Goal: Task Accomplishment & Management: Complete application form

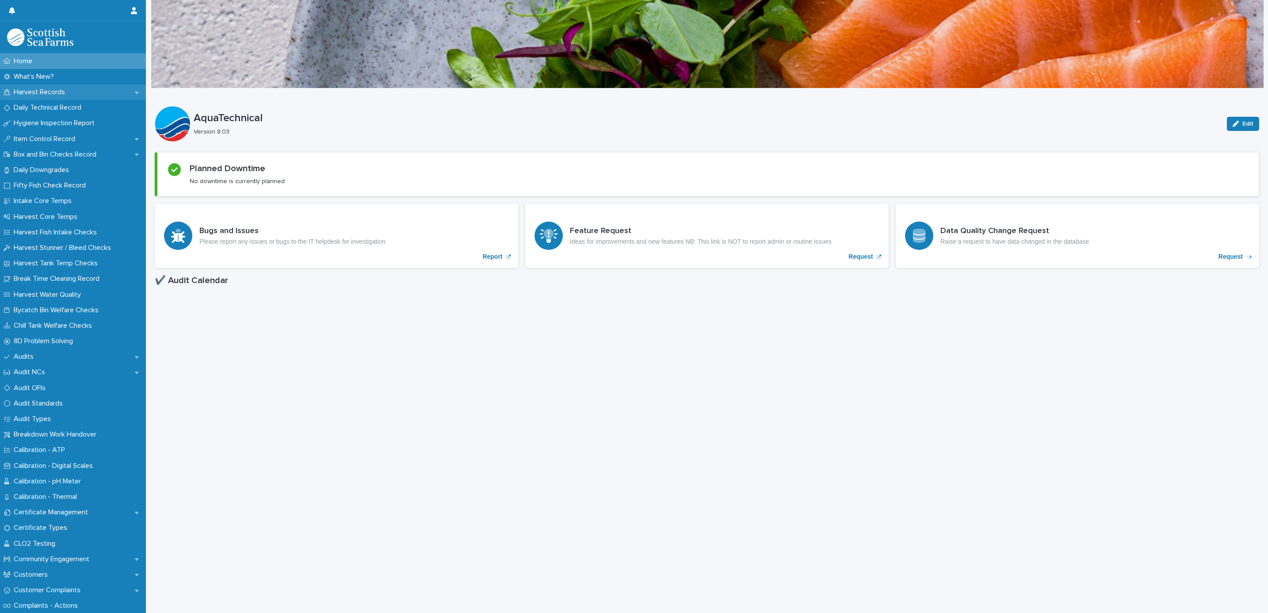
click at [46, 91] on p "Harvest Records" at bounding box center [41, 92] width 62 height 8
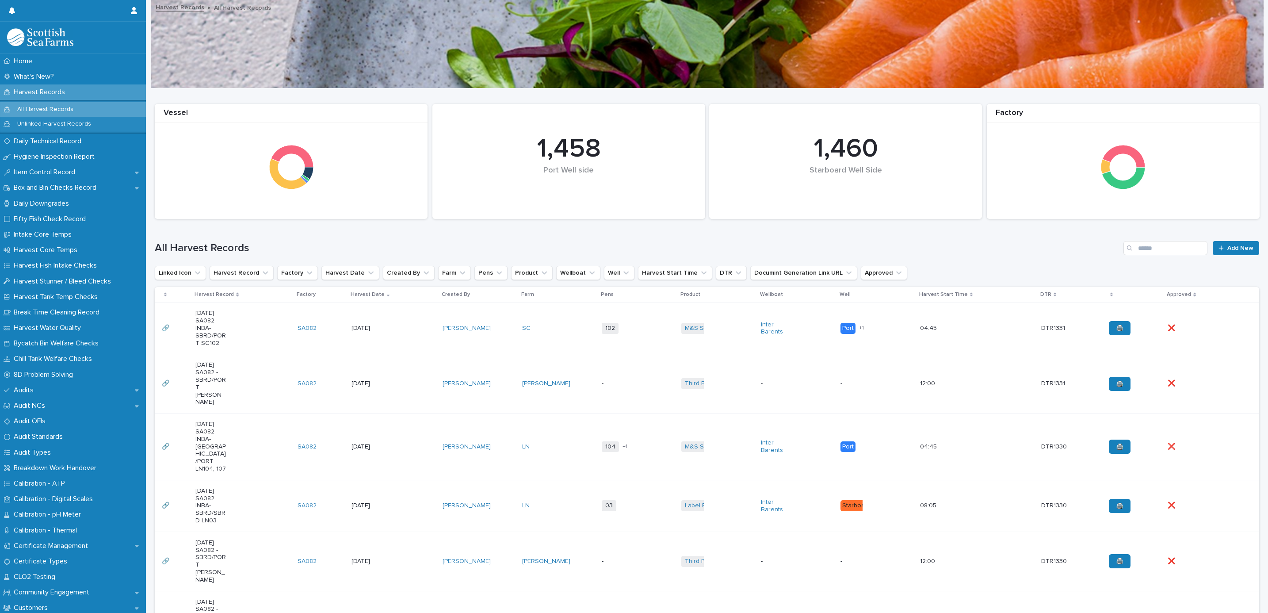
click at [545, 319] on td "SC" at bounding box center [559, 328] width 80 height 52
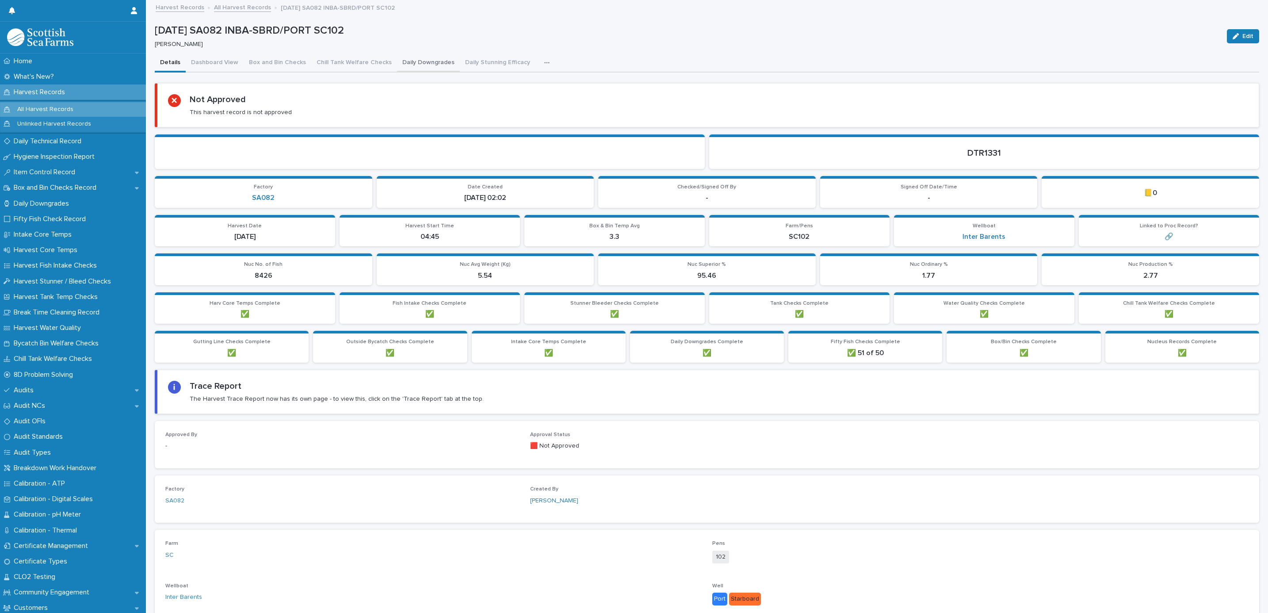
click at [411, 59] on button "Daily Downgrades" at bounding box center [428, 63] width 63 height 19
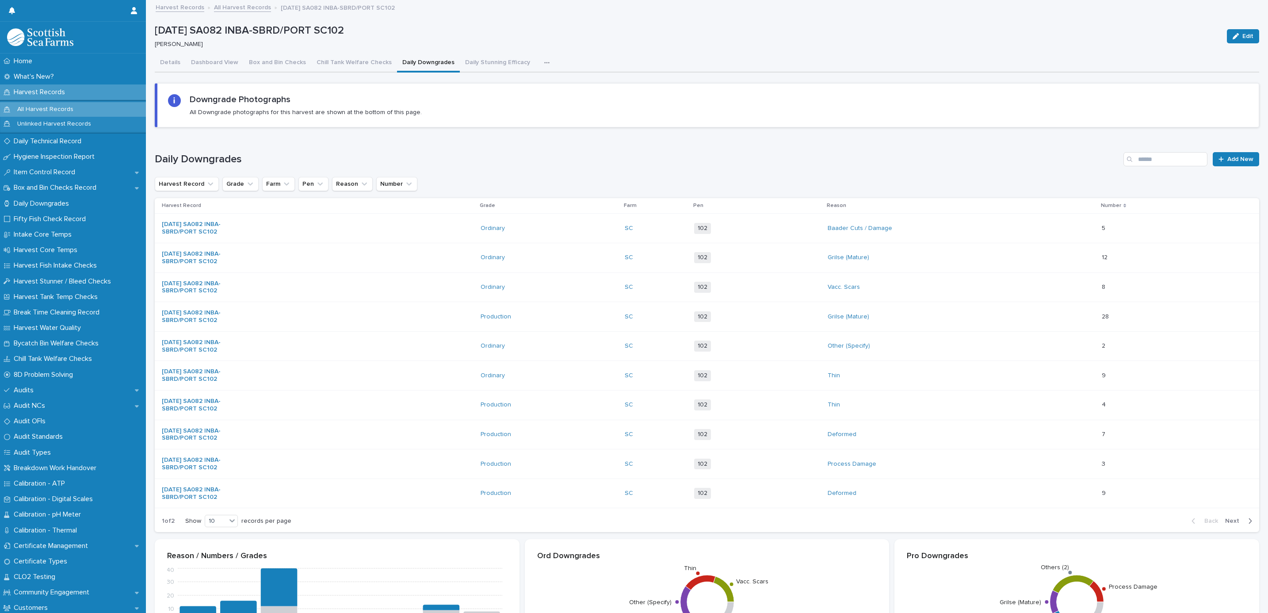
click at [539, 57] on button "button" at bounding box center [548, 63] width 19 height 18
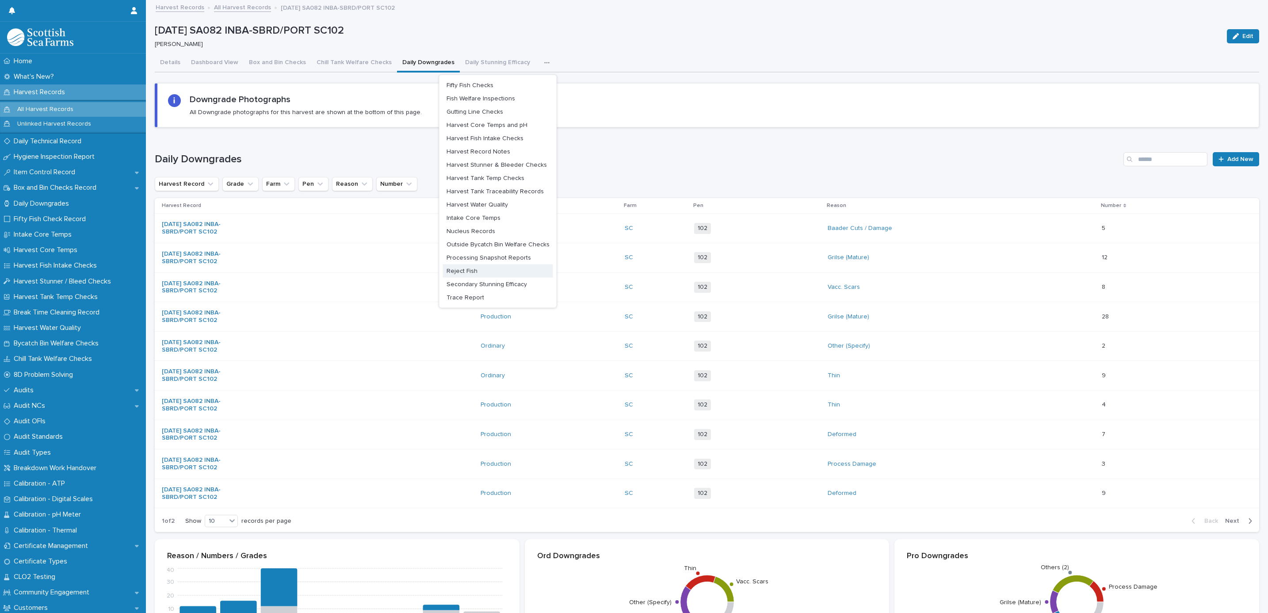
click at [475, 271] on button "Reject Fish" at bounding box center [498, 270] width 110 height 13
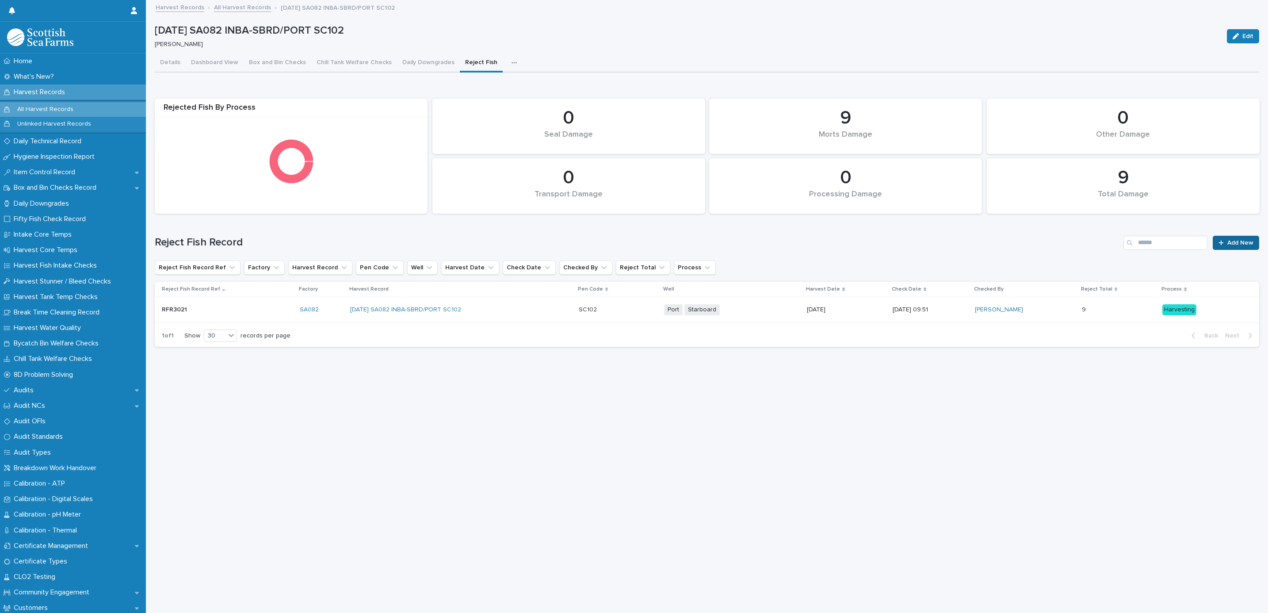
click at [1218, 241] on div at bounding box center [1222, 243] width 9 height 6
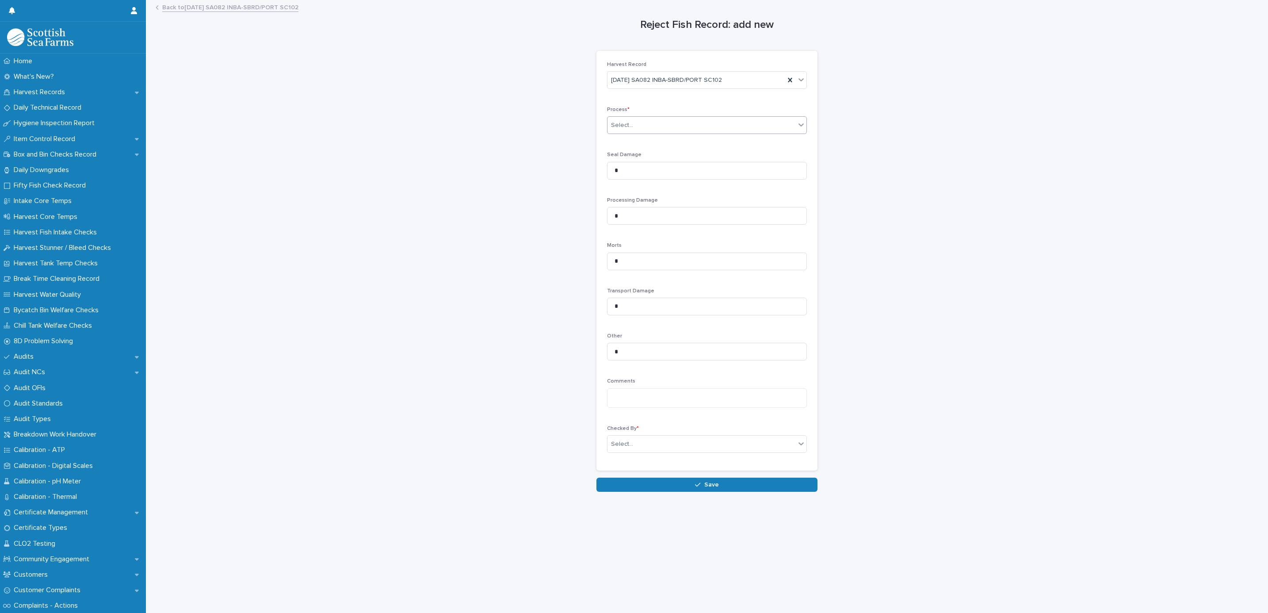
click at [670, 130] on div "Select..." at bounding box center [701, 125] width 188 height 15
click at [667, 156] on div "Processing" at bounding box center [702, 158] width 199 height 15
drag, startPoint x: 640, startPoint y: 207, endPoint x: 557, endPoint y: 209, distance: 82.7
click at [557, 209] on div "Reject Fish Record: add new Loading... Saving… Loading... Saving… Loading... Sa…" at bounding box center [707, 246] width 1104 height 491
drag, startPoint x: 646, startPoint y: 212, endPoint x: 585, endPoint y: 211, distance: 61.5
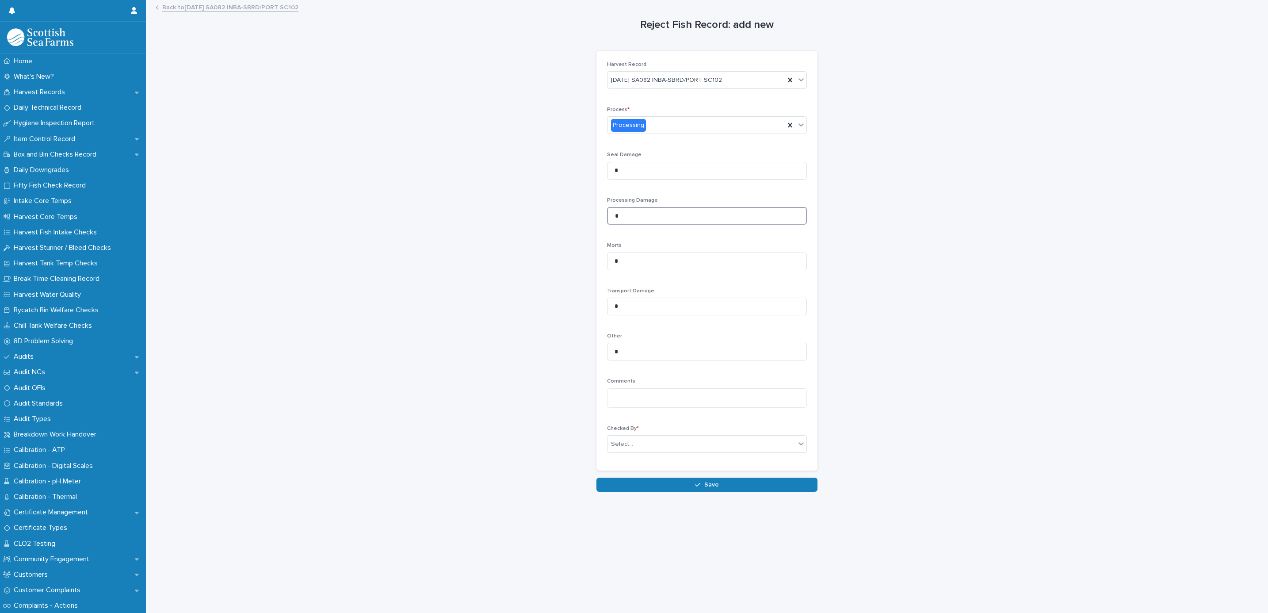
click at [585, 211] on div "Reject Fish Record: add new Loading... Saving… Loading... Saving… Loading... Sa…" at bounding box center [707, 246] width 1104 height 491
type input "**"
click at [633, 443] on div "Select..." at bounding box center [701, 444] width 188 height 15
type input "******"
click at [657, 459] on div "[PERSON_NAME]" at bounding box center [702, 461] width 199 height 15
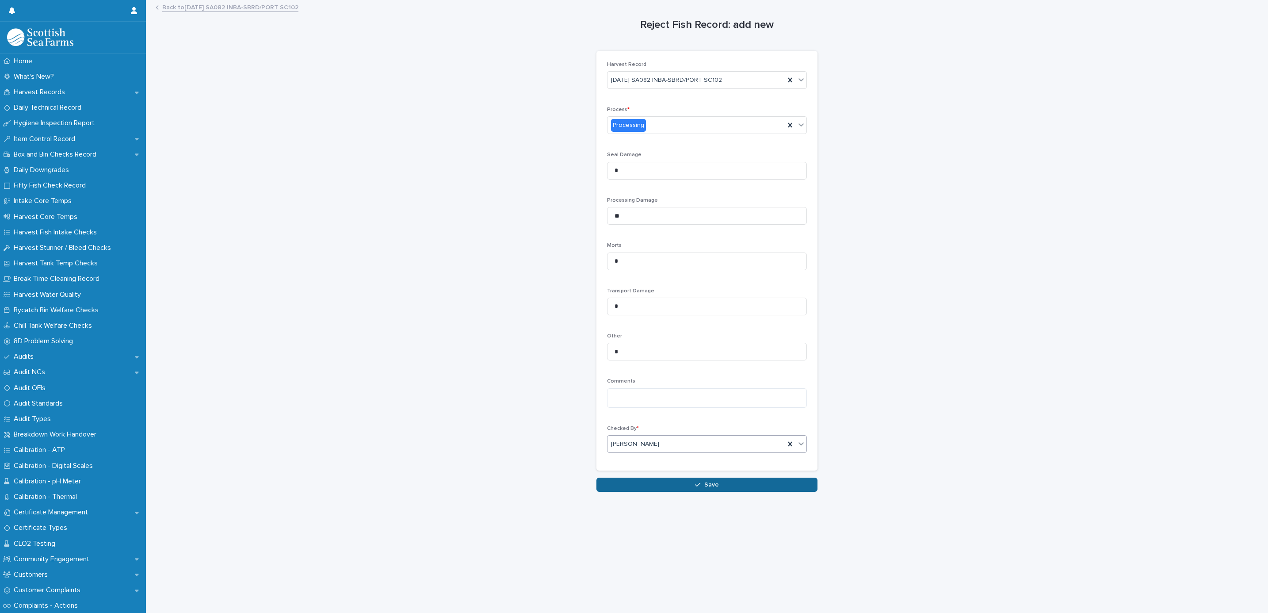
click at [662, 483] on button "Save" at bounding box center [706, 484] width 221 height 14
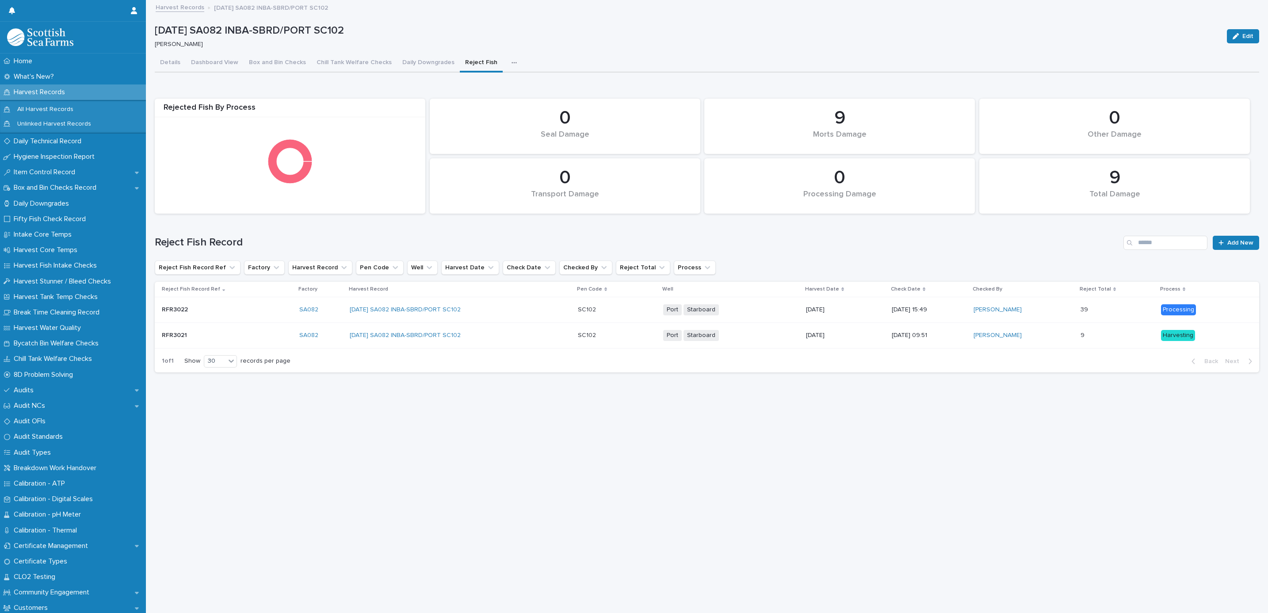
click at [195, 4] on link "Harvest Records" at bounding box center [180, 7] width 49 height 10
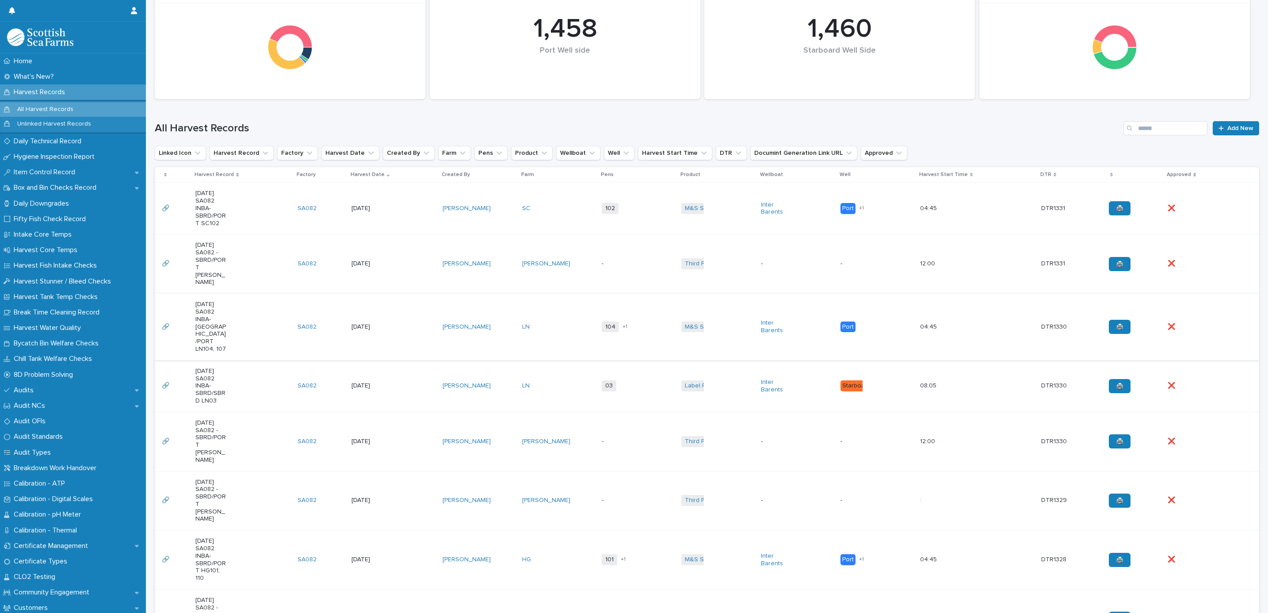
scroll to position [199, 0]
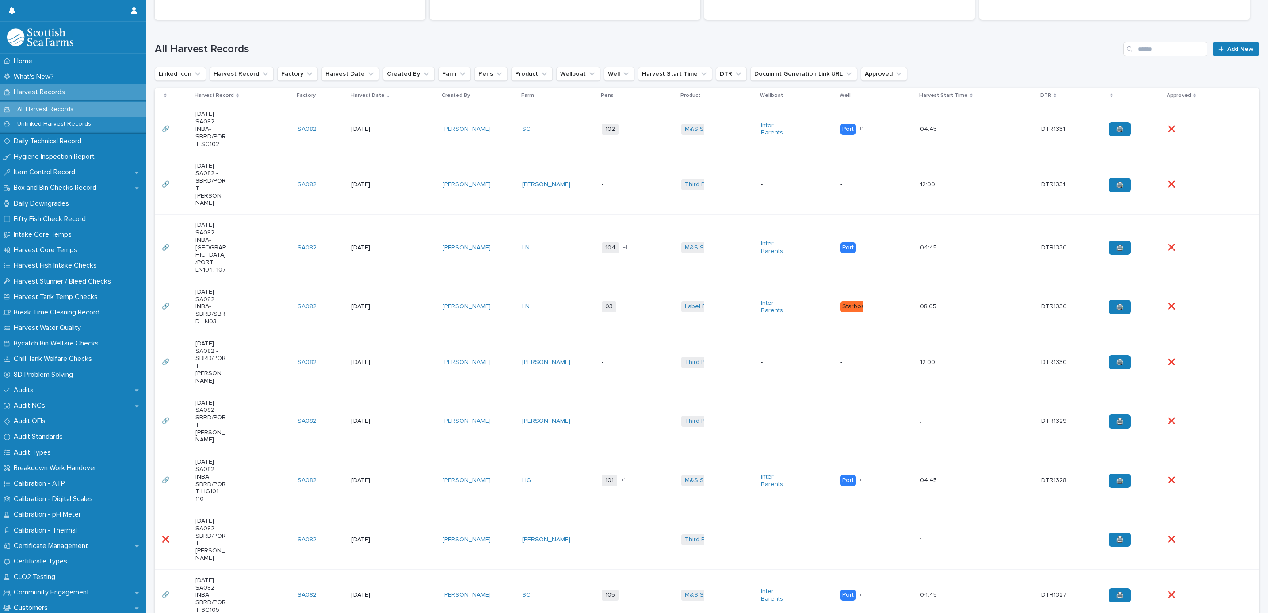
click at [711, 300] on div "Label Rouge + 0" at bounding box center [717, 306] width 72 height 18
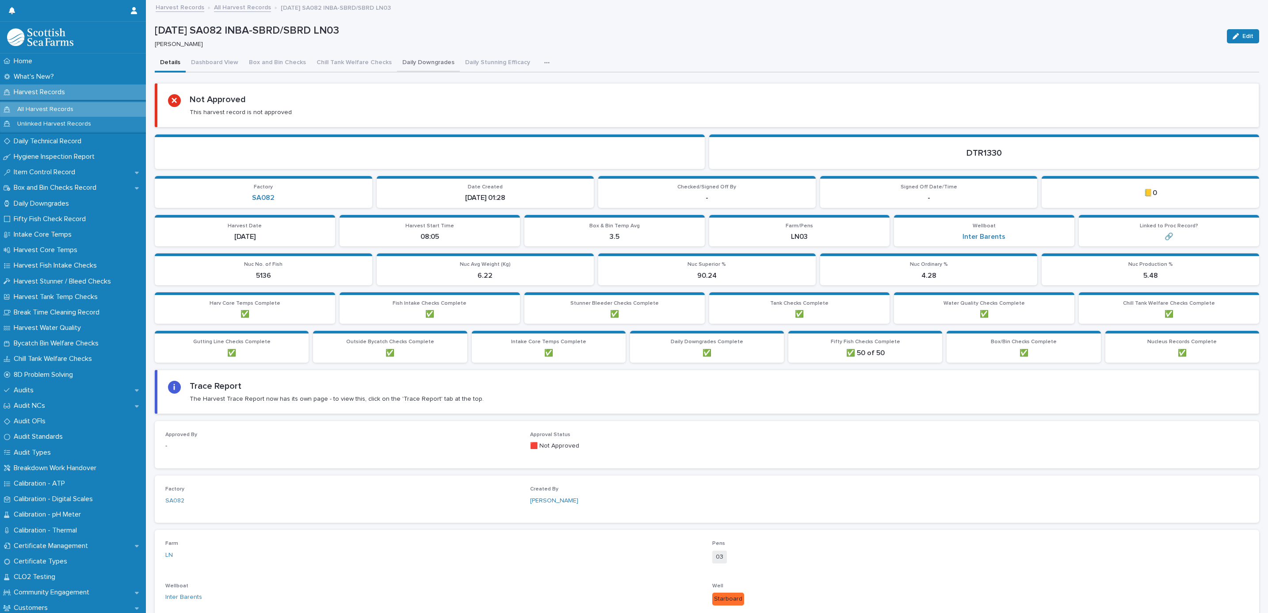
click at [403, 58] on button "Daily Downgrades" at bounding box center [428, 63] width 63 height 19
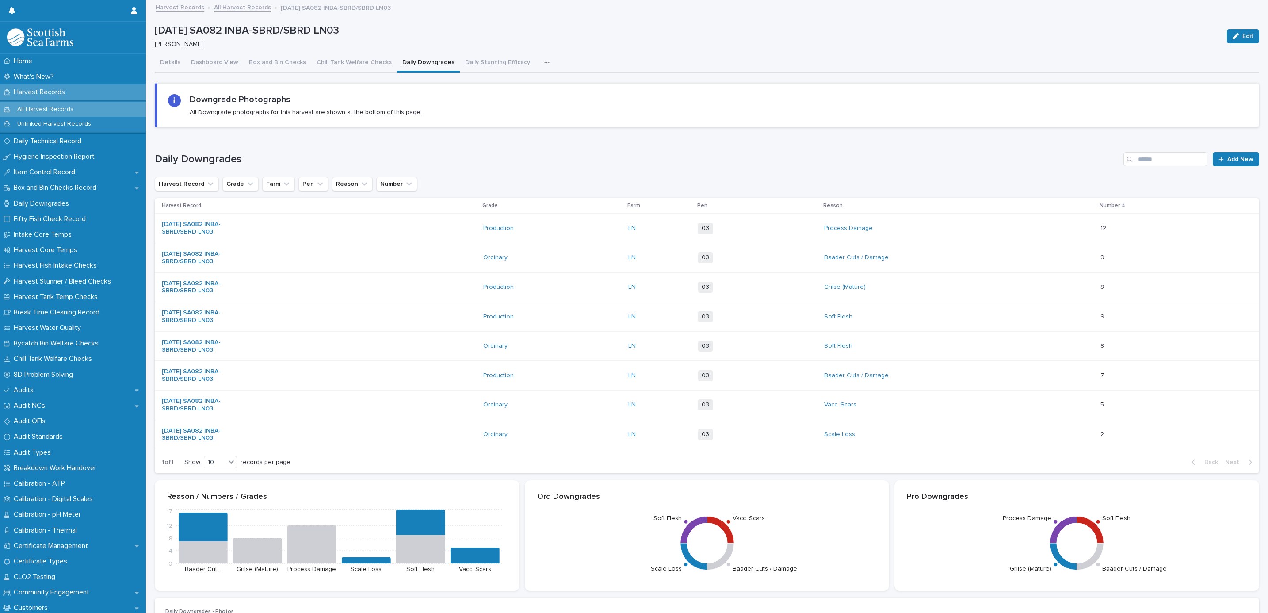
click at [543, 64] on button "button" at bounding box center [548, 63] width 19 height 18
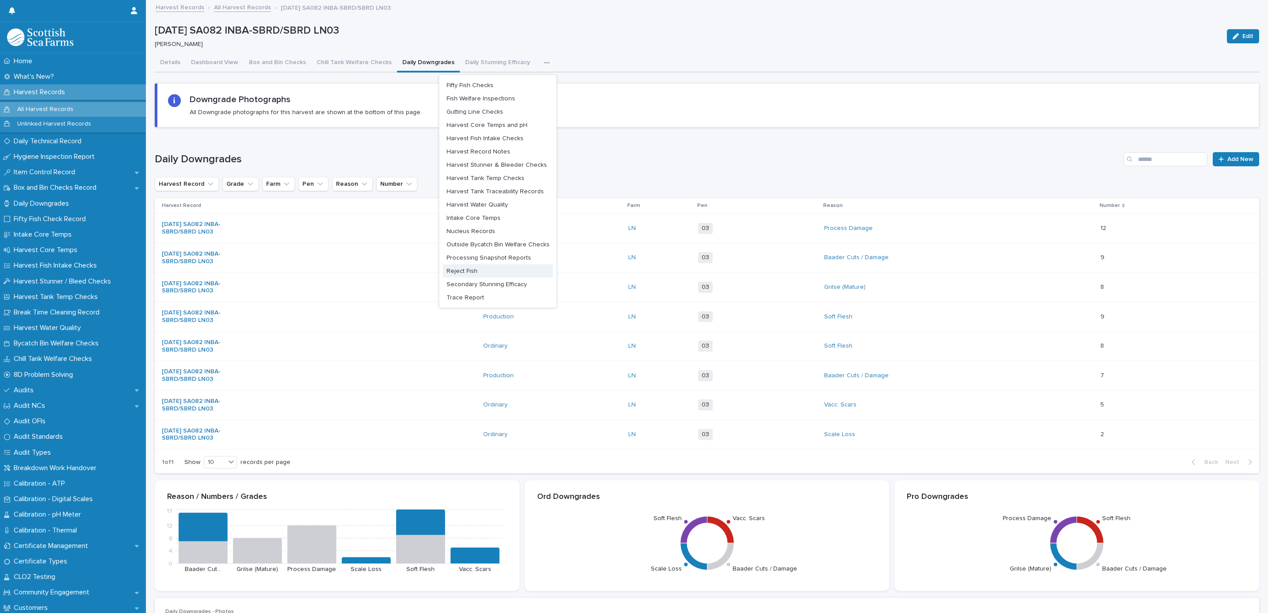
click at [487, 268] on button "Reject Fish" at bounding box center [498, 270] width 110 height 13
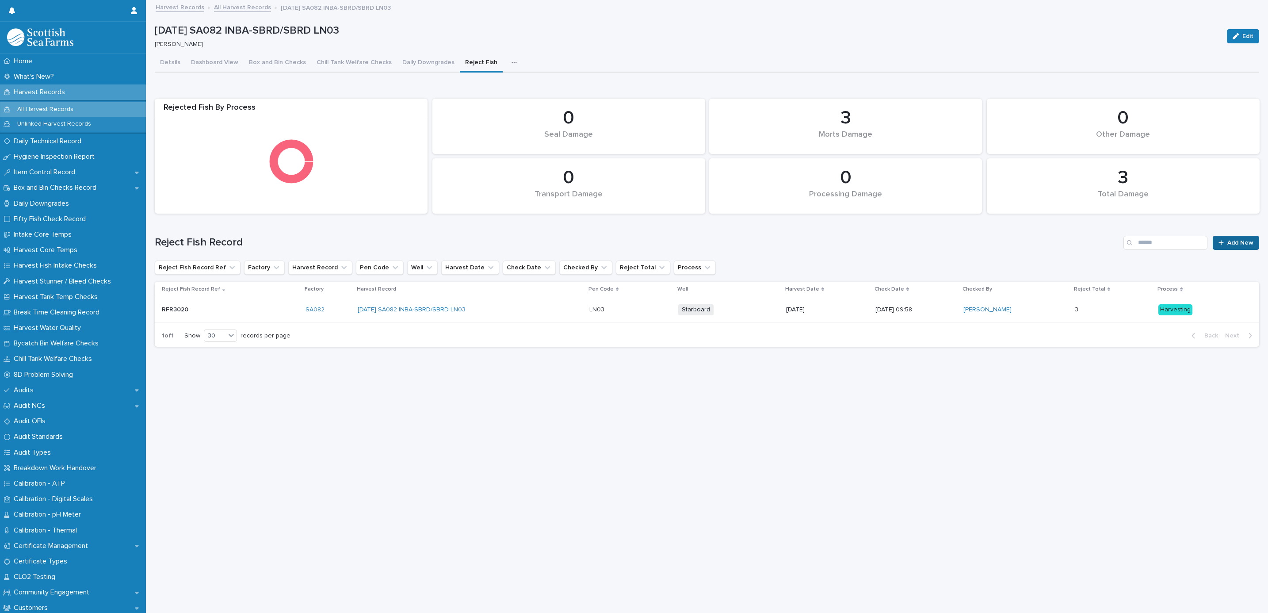
click at [1215, 247] on link "Add New" at bounding box center [1236, 243] width 46 height 14
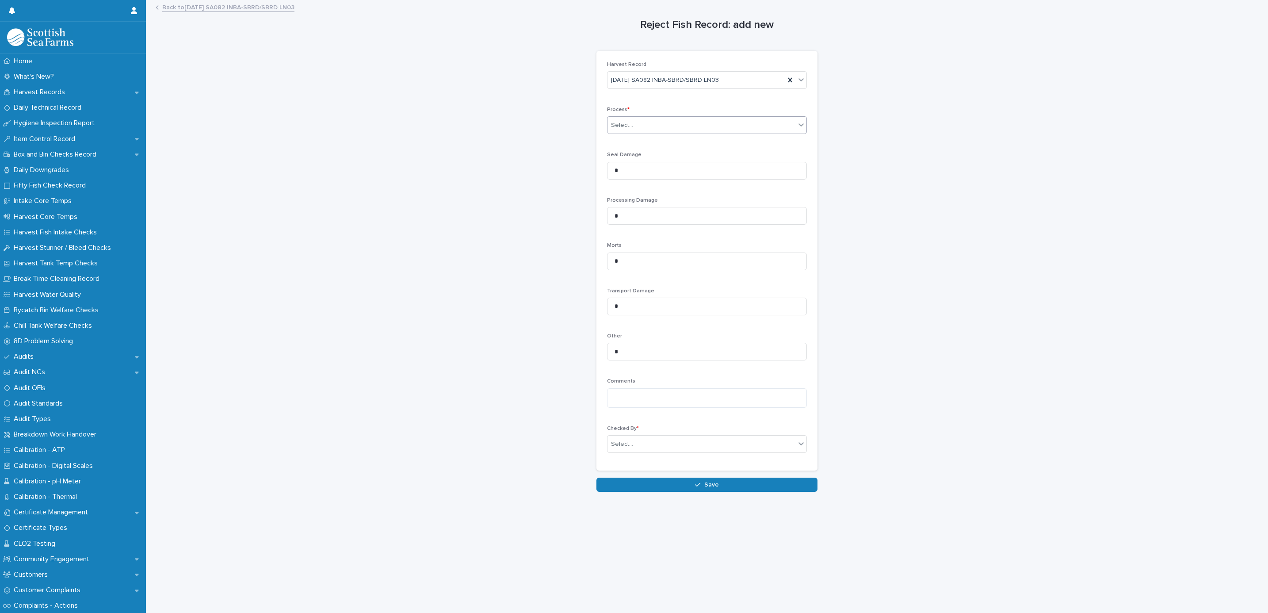
click at [627, 128] on div "Select..." at bounding box center [622, 125] width 22 height 9
click at [624, 158] on span "Processing" at bounding box center [623, 158] width 35 height 10
drag, startPoint x: 617, startPoint y: 213, endPoint x: 576, endPoint y: 211, distance: 41.6
click at [576, 211] on div "Reject Fish Record: add new Loading... Saving… Loading... Saving… Loading... Sa…" at bounding box center [707, 246] width 1104 height 491
type input "*"
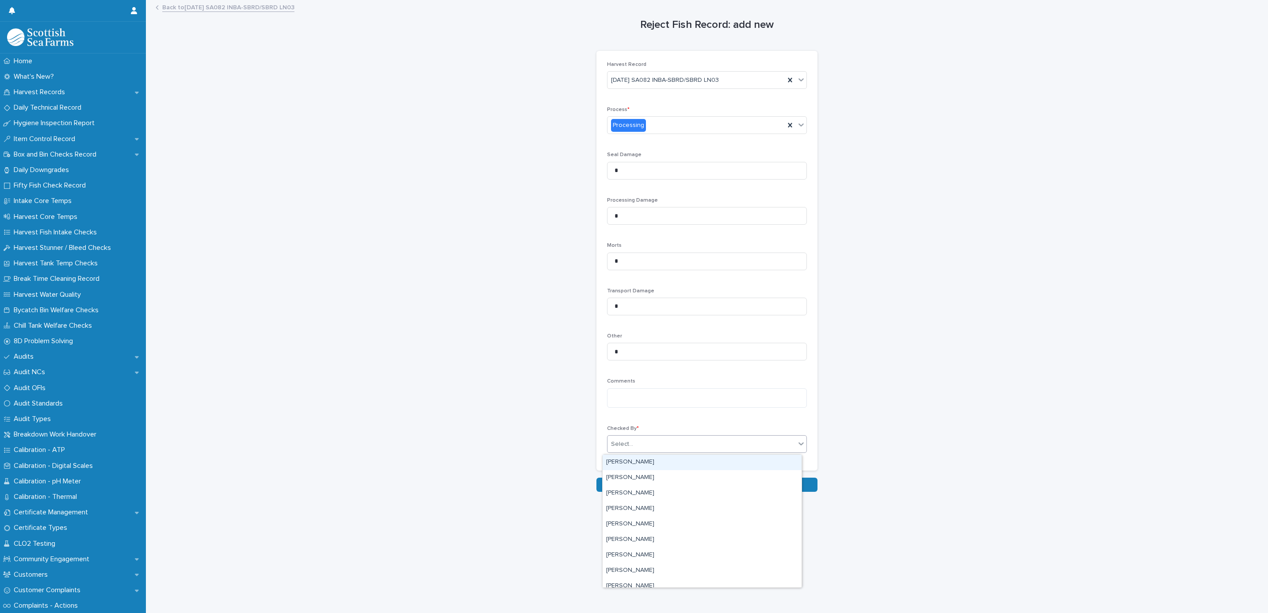
click at [618, 447] on div "Select..." at bounding box center [622, 443] width 22 height 9
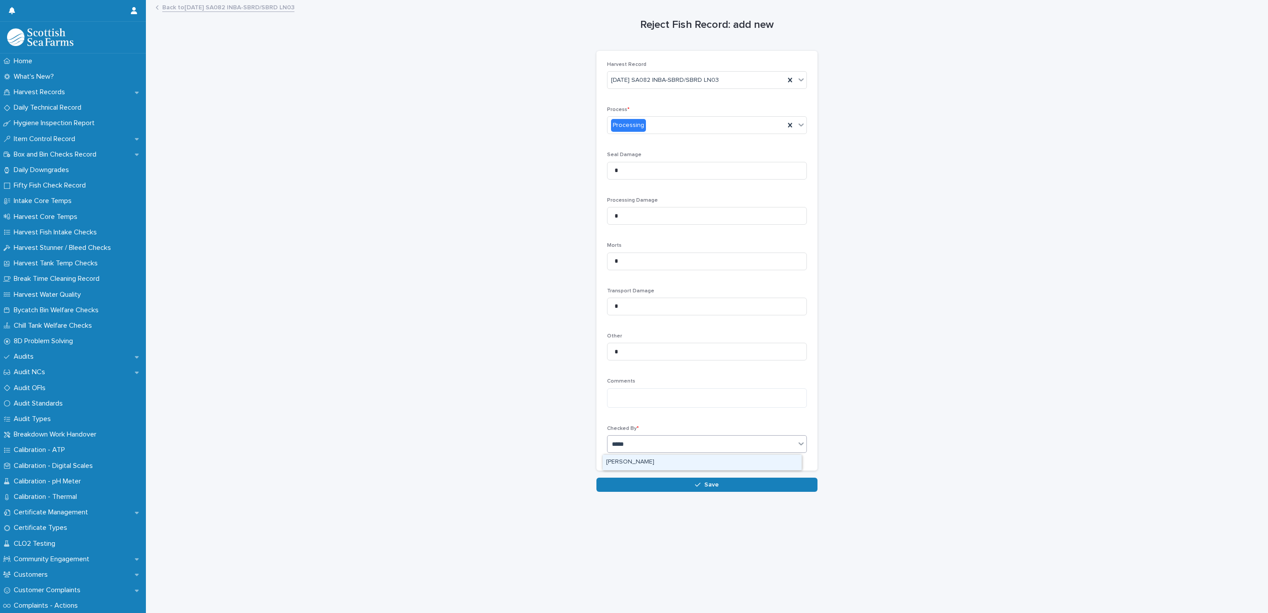
type input "******"
click at [626, 454] on div "[PERSON_NAME]" at bounding box center [702, 462] width 200 height 16
click at [637, 464] on div "[PERSON_NAME]" at bounding box center [702, 461] width 199 height 15
click at [649, 486] on button "Save" at bounding box center [706, 484] width 221 height 14
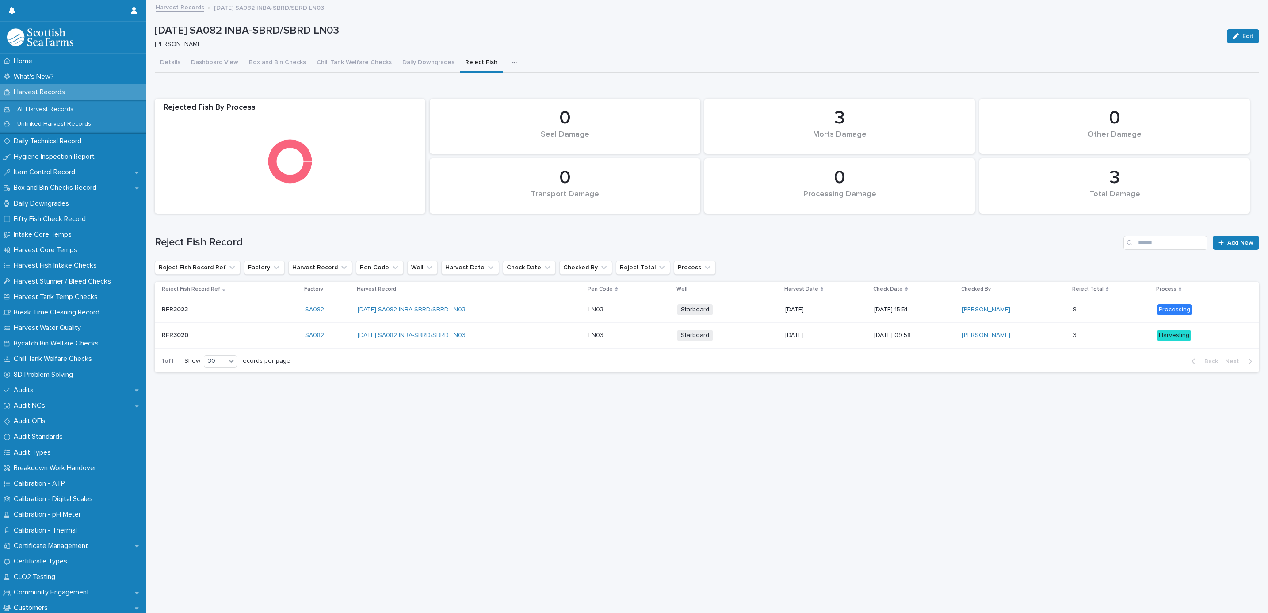
click at [169, 7] on link "Harvest Records" at bounding box center [180, 7] width 49 height 10
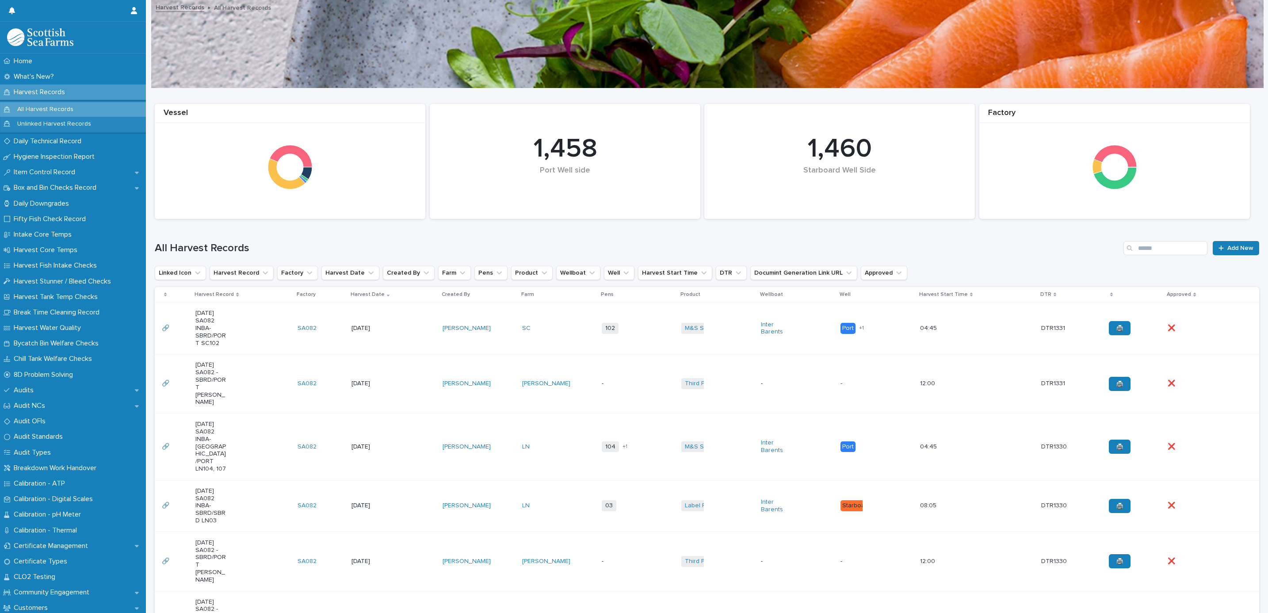
click at [537, 423] on td "LN" at bounding box center [559, 446] width 80 height 67
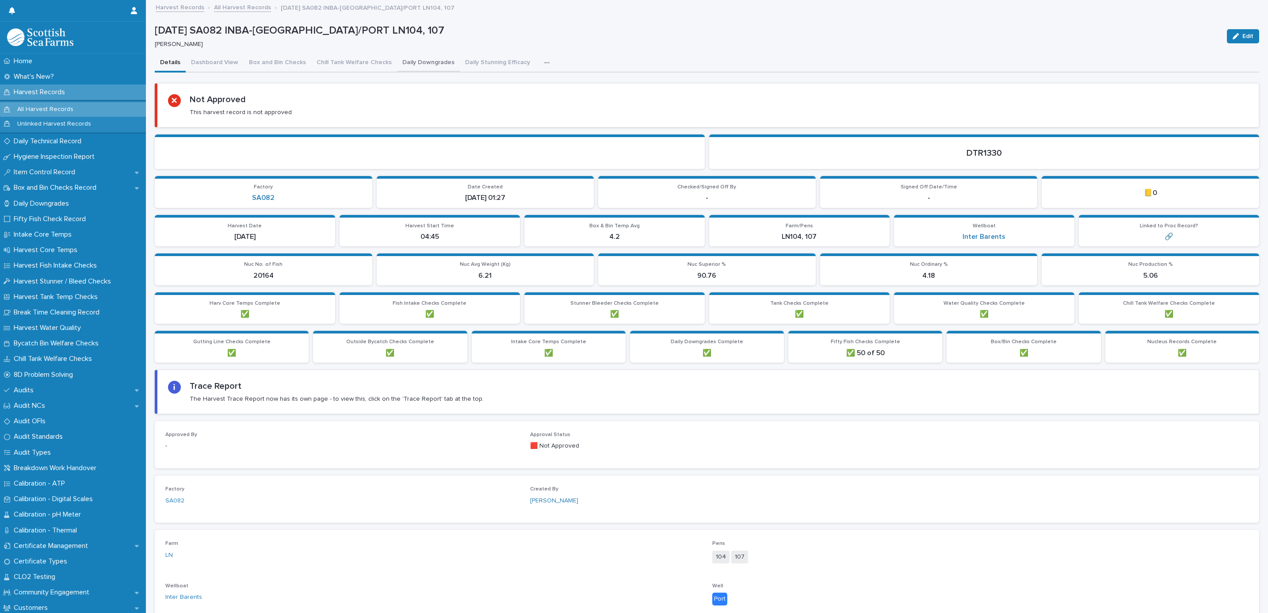
click at [428, 62] on button "Daily Downgrades" at bounding box center [428, 63] width 63 height 19
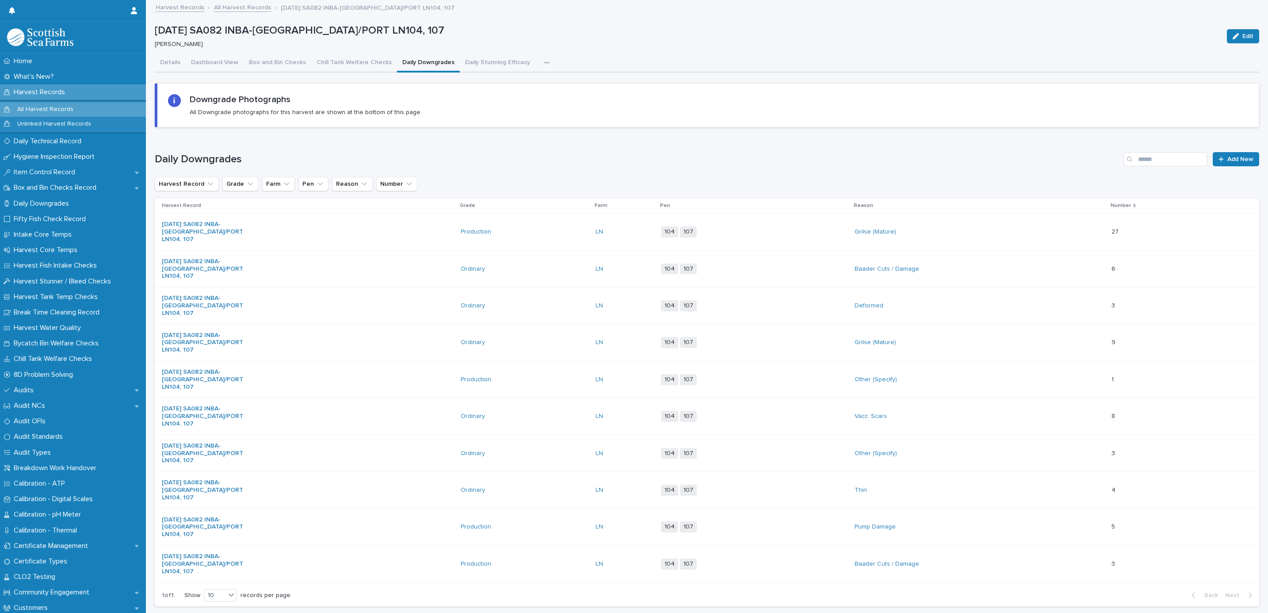
click at [539, 64] on button "button" at bounding box center [548, 63] width 19 height 18
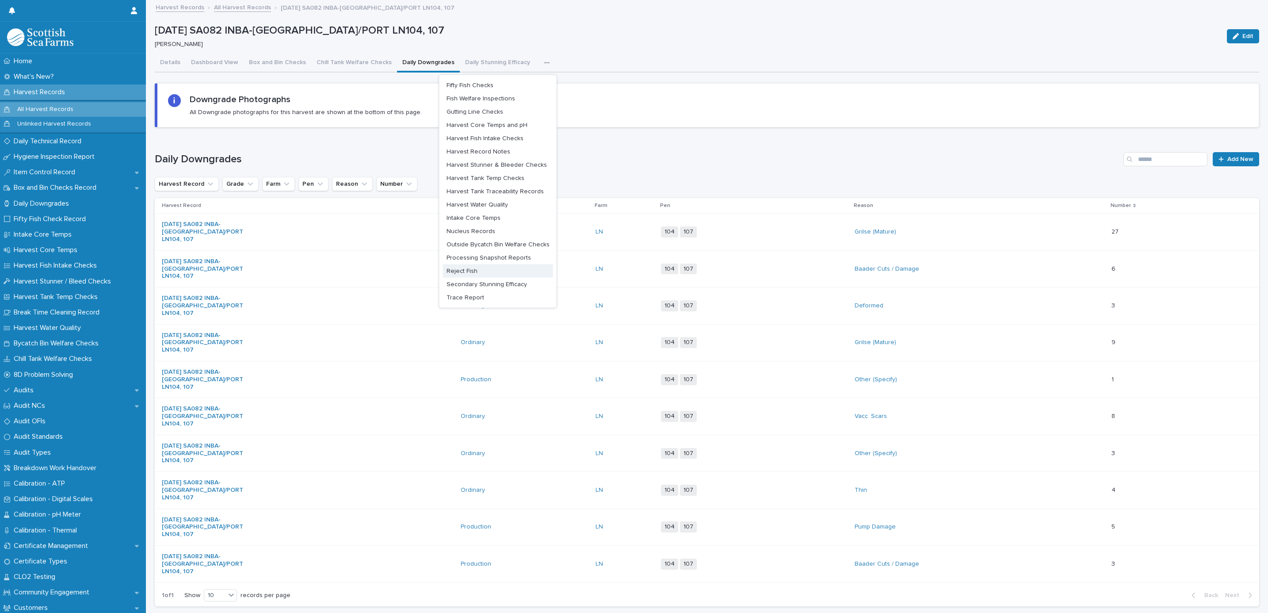
click at [456, 270] on span "Reject Fish" at bounding box center [461, 270] width 31 height 6
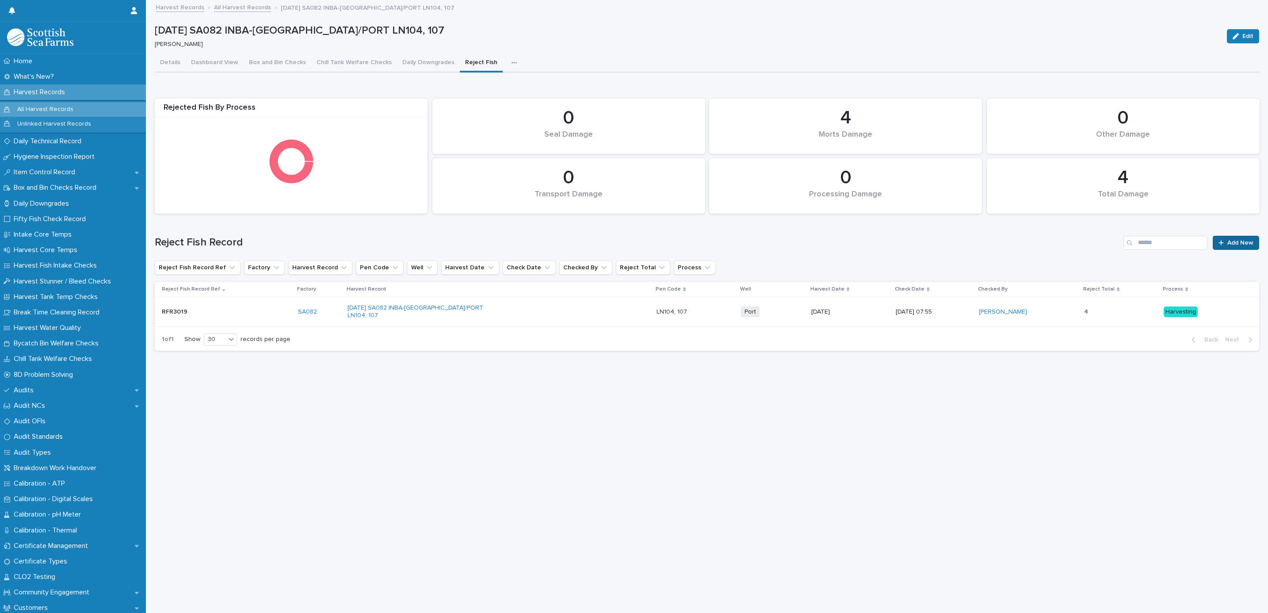
click at [1243, 243] on link "Add New" at bounding box center [1236, 243] width 46 height 14
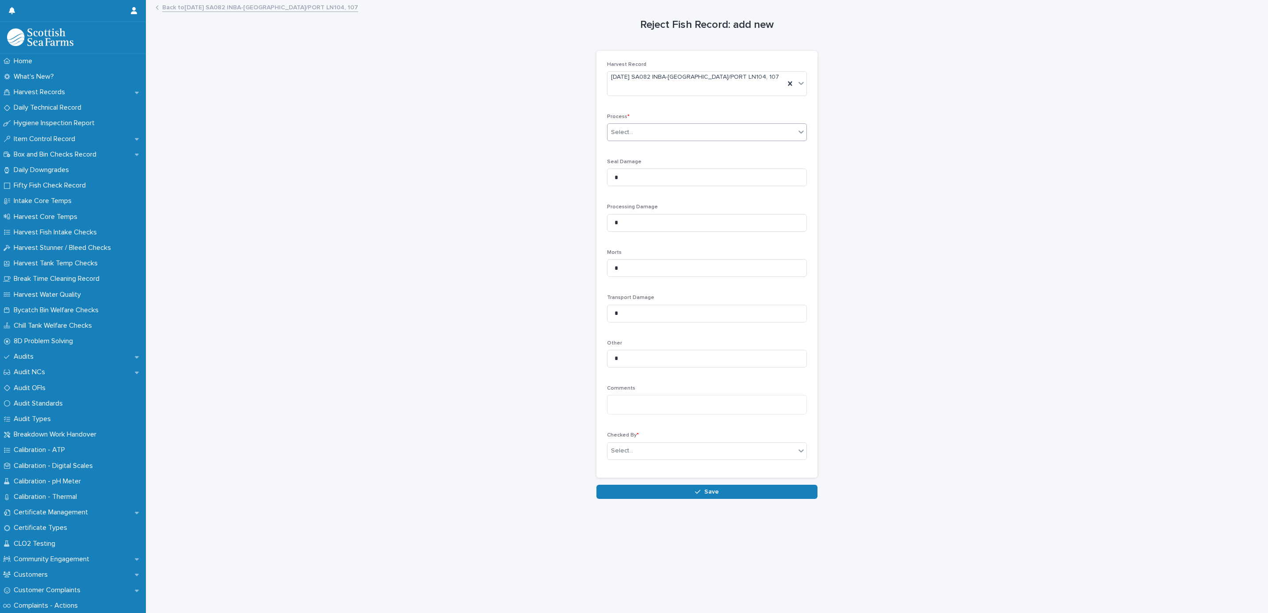
click at [618, 128] on div "Select..." at bounding box center [622, 132] width 22 height 9
click at [638, 162] on span "Processing" at bounding box center [623, 158] width 35 height 10
drag, startPoint x: 620, startPoint y: 217, endPoint x: 509, endPoint y: 189, distance: 114.2
click at [509, 190] on div "Reject Fish Record: add new Loading... Saving… Loading... Saving… Loading... Sa…" at bounding box center [707, 250] width 1104 height 498
type input "**"
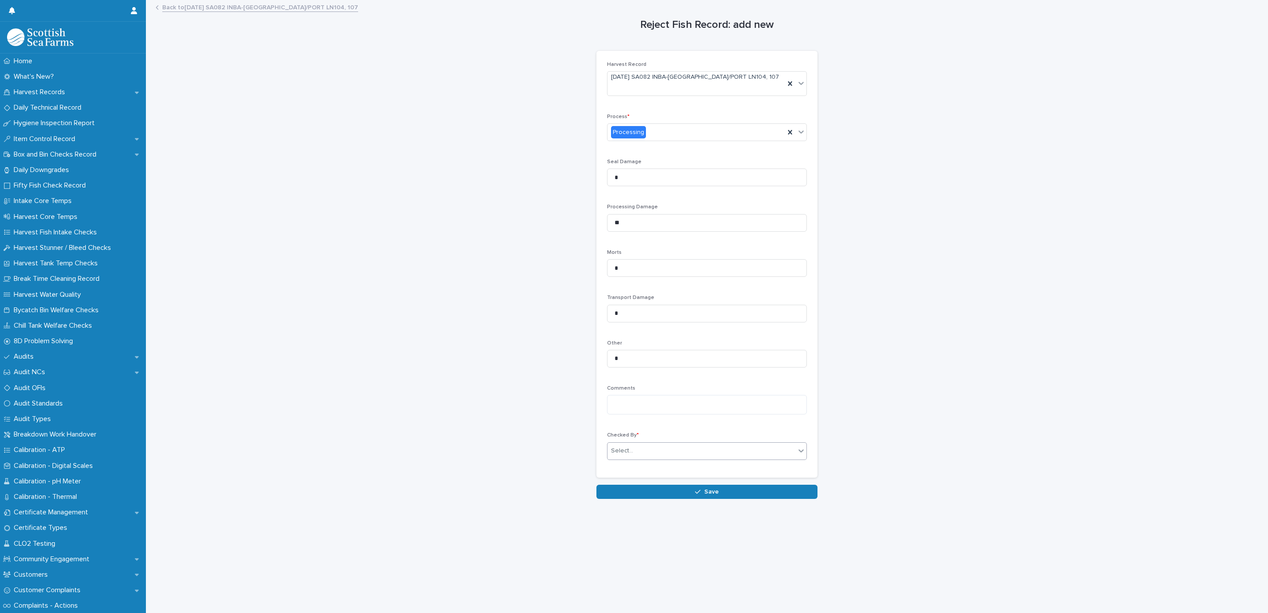
click at [611, 446] on div "Select..." at bounding box center [622, 450] width 22 height 9
type input "******"
click at [617, 455] on div "[PERSON_NAME]" at bounding box center [702, 461] width 199 height 15
click at [627, 484] on button "Save" at bounding box center [706, 491] width 221 height 14
